Goal: Information Seeking & Learning: Learn about a topic

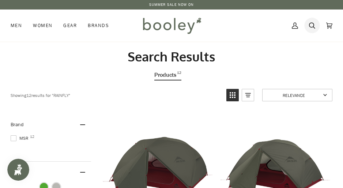
click at [310, 28] on icon at bounding box center [312, 25] width 6 height 11
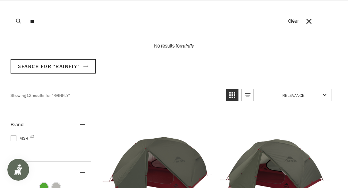
type input "*"
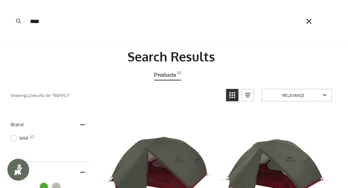
type input "****"
click at [11, 0] on button "Search" at bounding box center [19, 21] width 16 height 42
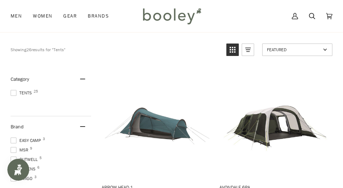
scroll to position [37, 0]
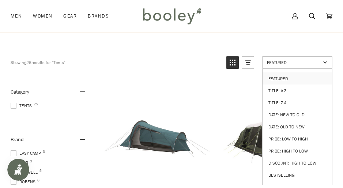
click at [312, 67] on link "Featured" at bounding box center [297, 62] width 70 height 12
click at [306, 68] on link "Featured" at bounding box center [297, 62] width 70 height 12
click at [303, 136] on link "Price: Low to High" at bounding box center [297, 139] width 69 height 12
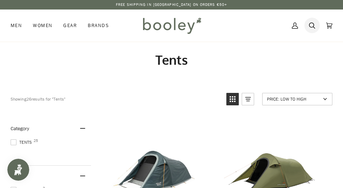
click at [312, 23] on icon at bounding box center [312, 25] width 6 height 11
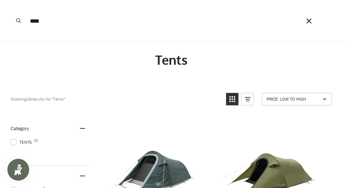
type input "****"
click at [11, 0] on button "Search" at bounding box center [19, 21] width 16 height 42
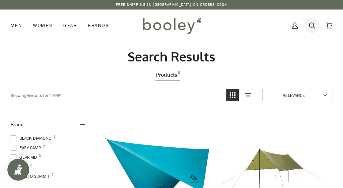
click at [312, 24] on icon at bounding box center [312, 25] width 6 height 11
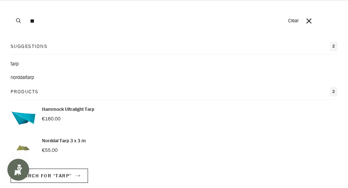
type input "*"
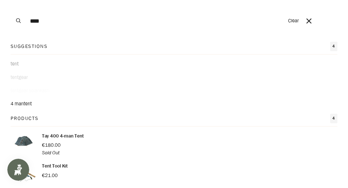
type input "****"
click at [11, 0] on button "Search" at bounding box center [19, 21] width 16 height 42
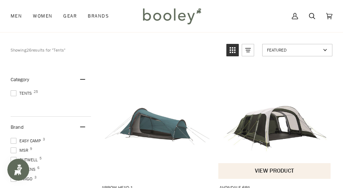
scroll to position [37, 0]
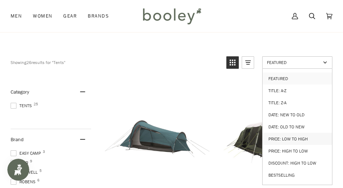
click at [310, 136] on link "Price: Low to High" at bounding box center [297, 139] width 69 height 12
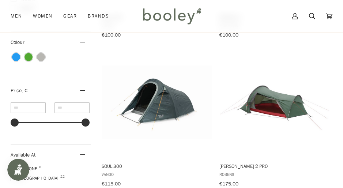
scroll to position [256, 0]
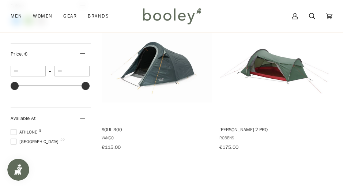
click at [30, 142] on span "Galway 22" at bounding box center [36, 141] width 50 height 7
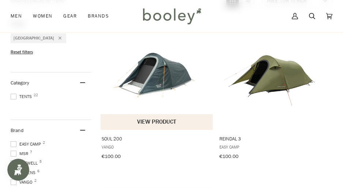
scroll to position [110, 0]
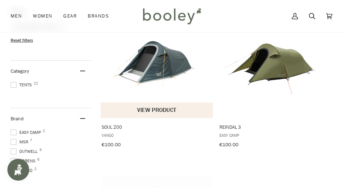
click at [191, 108] on button "View product" at bounding box center [157, 110] width 112 height 16
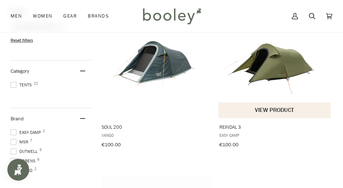
click at [308, 77] on img "Reindal 3" at bounding box center [275, 63] width 110 height 110
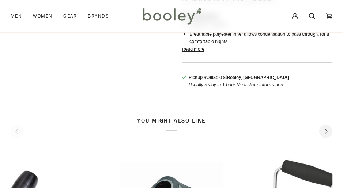
scroll to position [183, 0]
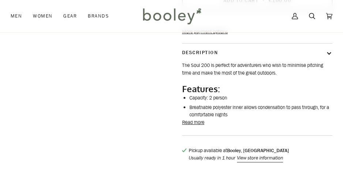
click at [195, 126] on button "Read more" at bounding box center [193, 122] width 22 height 7
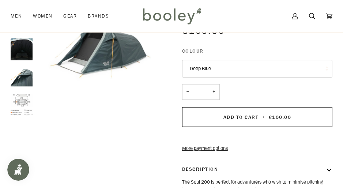
scroll to position [37, 0]
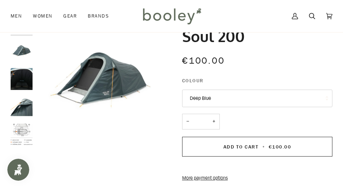
click at [17, 135] on img "Vango Soul 200 - Booley Galway" at bounding box center [22, 135] width 22 height 22
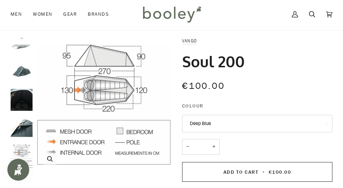
scroll to position [0, 0]
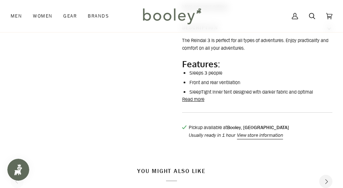
scroll to position [219, 0]
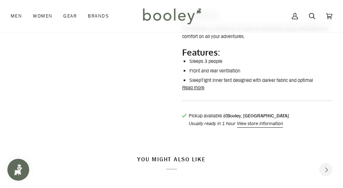
click at [195, 91] on button "Read more" at bounding box center [193, 87] width 22 height 7
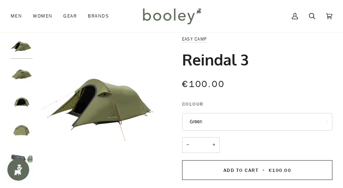
scroll to position [0, 0]
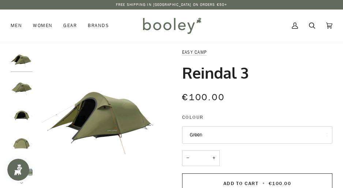
click at [25, 85] on img "Easy Camp Reindal 3 Green - Booley Galway" at bounding box center [22, 87] width 22 height 22
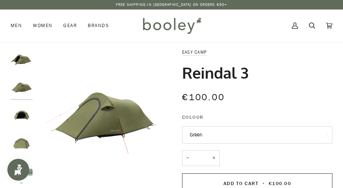
click at [23, 109] on img "Easy Camp Reindal 3 Green - Booley Galway" at bounding box center [22, 116] width 22 height 22
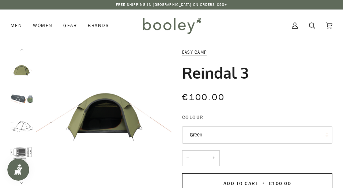
scroll to position [37, 0]
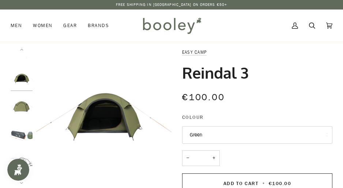
click at [23, 97] on div at bounding box center [24, 116] width 26 height 135
click at [22, 130] on img "Easy Camp Reindal 3 Green - Booley Galway" at bounding box center [22, 135] width 22 height 22
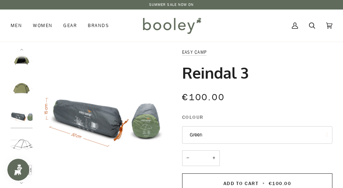
click at [21, 113] on img "Easy Camp Reindal 3 Green - Booley Galway" at bounding box center [22, 116] width 22 height 22
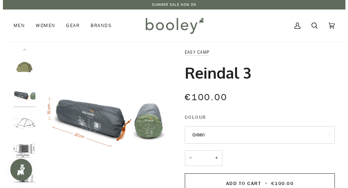
scroll to position [88, 0]
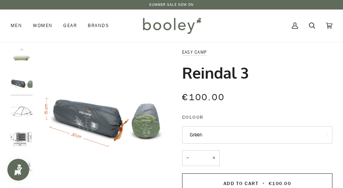
click at [30, 138] on img "Easy Camp Reindal 3 - Booley Galway" at bounding box center [22, 139] width 22 height 22
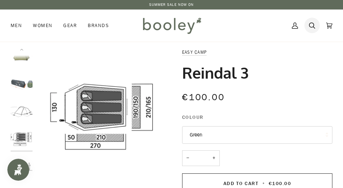
click at [311, 26] on icon at bounding box center [312, 25] width 6 height 11
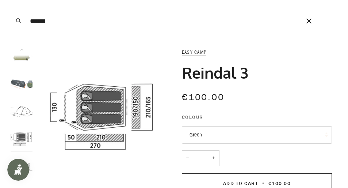
type input "*******"
click at [11, 0] on button "Search" at bounding box center [19, 21] width 16 height 42
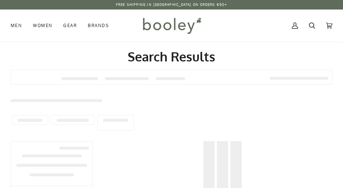
type input "*******"
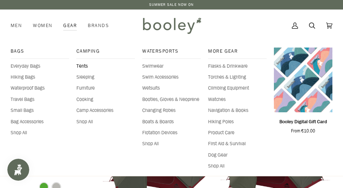
click at [88, 66] on span "Tents" at bounding box center [105, 66] width 59 height 7
